Goal: Task Accomplishment & Management: Manage account settings

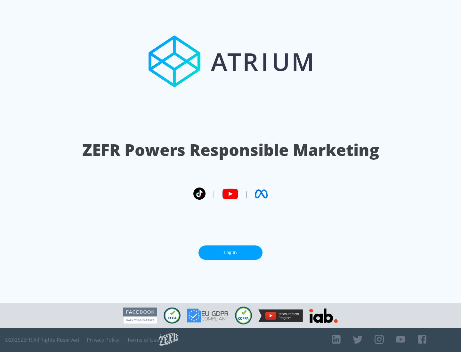
click at [231, 253] on link "Log In" at bounding box center [231, 253] width 64 height 14
